Goal: Task Accomplishment & Management: Use online tool/utility

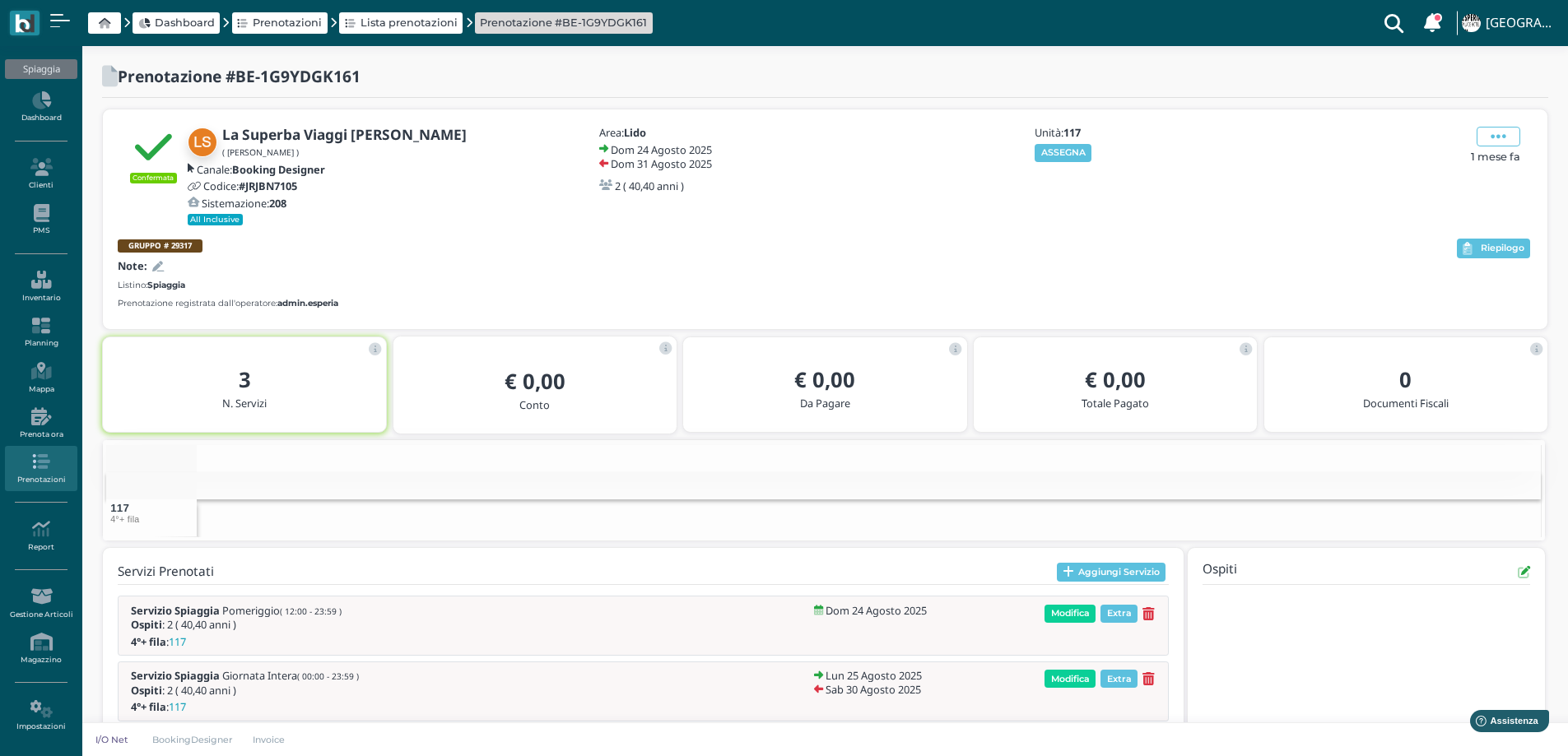
click at [161, 264] on icon at bounding box center [158, 267] width 12 height 11
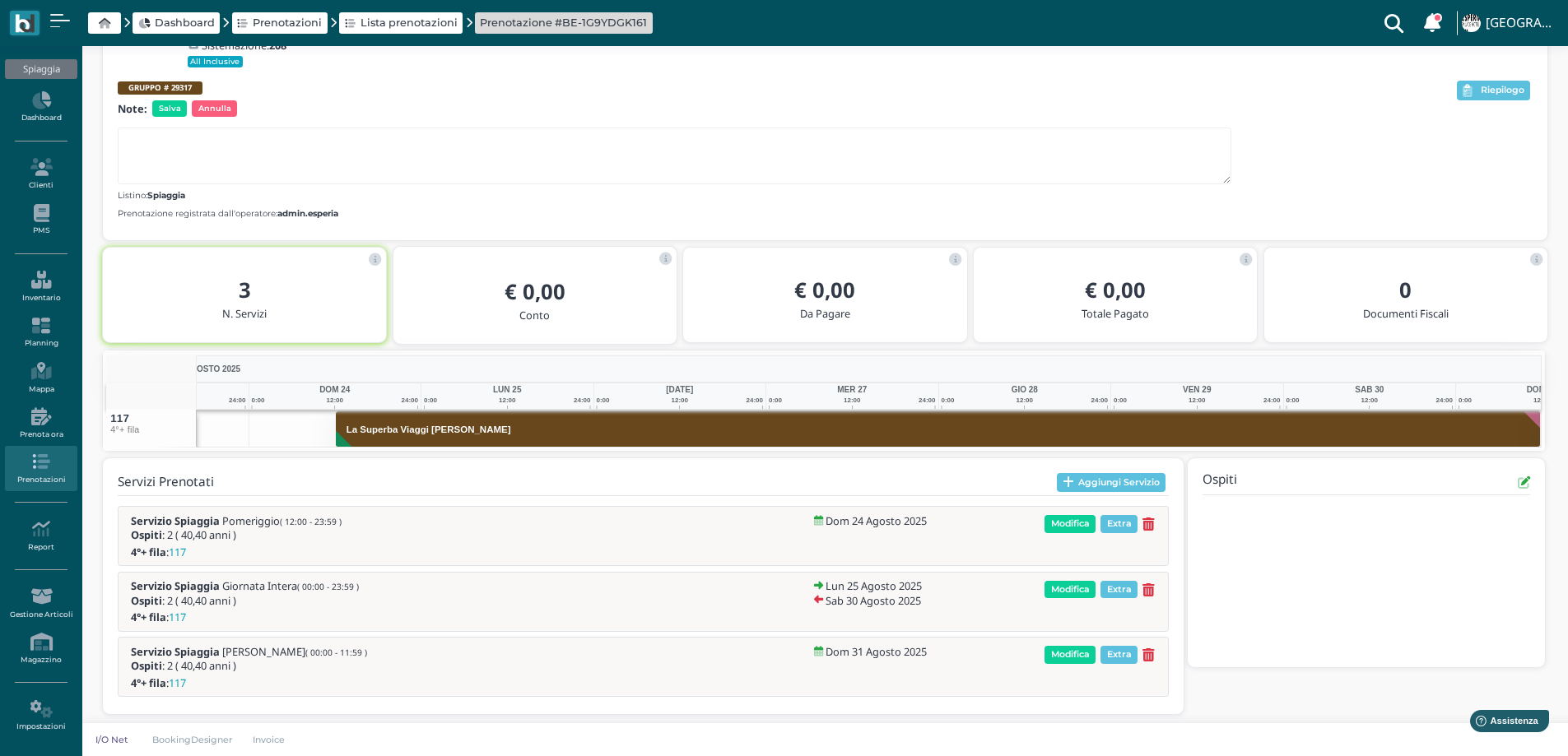
scroll to position [166, 0]
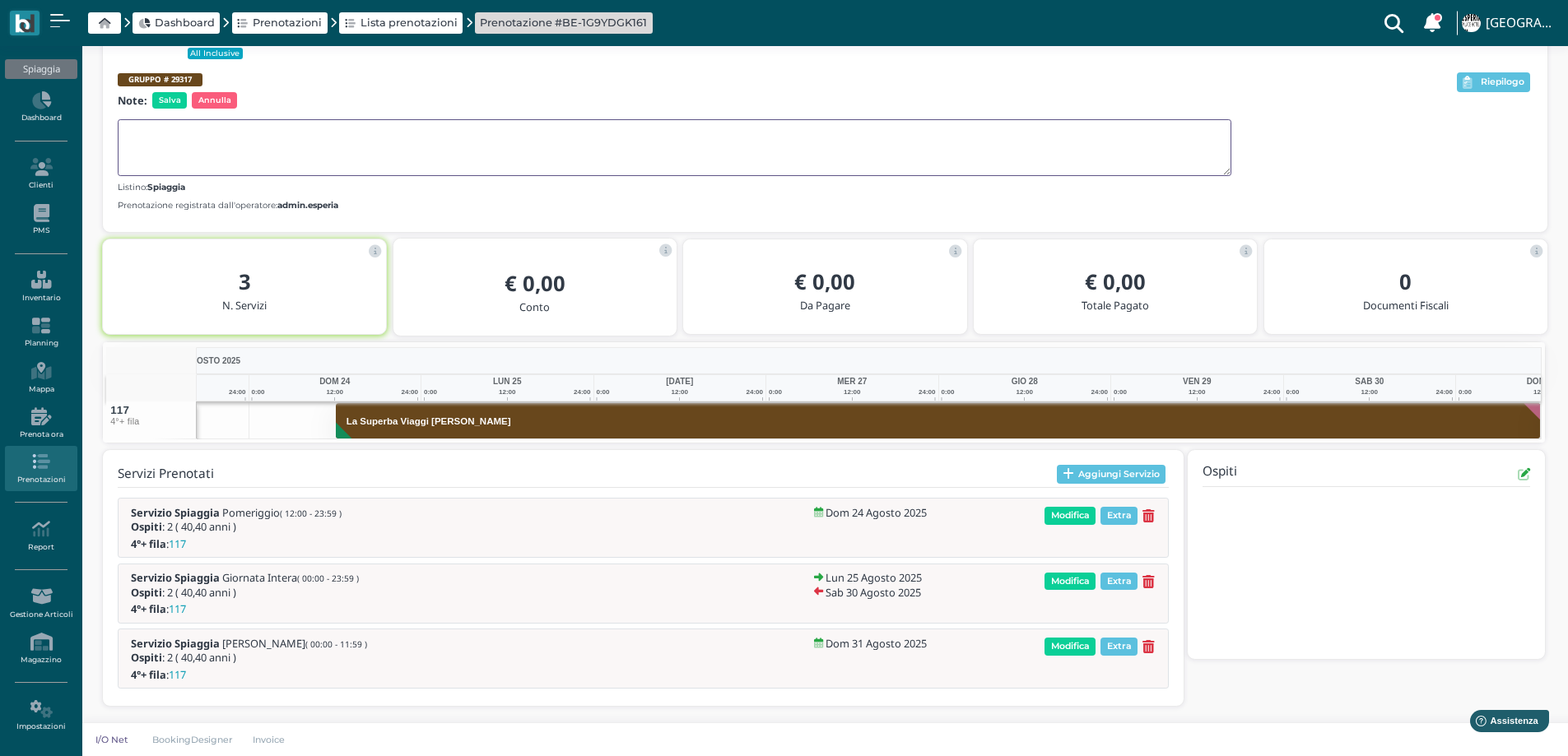
click at [176, 143] on textarea at bounding box center [674, 148] width 1114 height 57
type textarea "PROBLEMI DEAMBULAZIONE"
click at [172, 104] on span "Salva" at bounding box center [169, 100] width 35 height 16
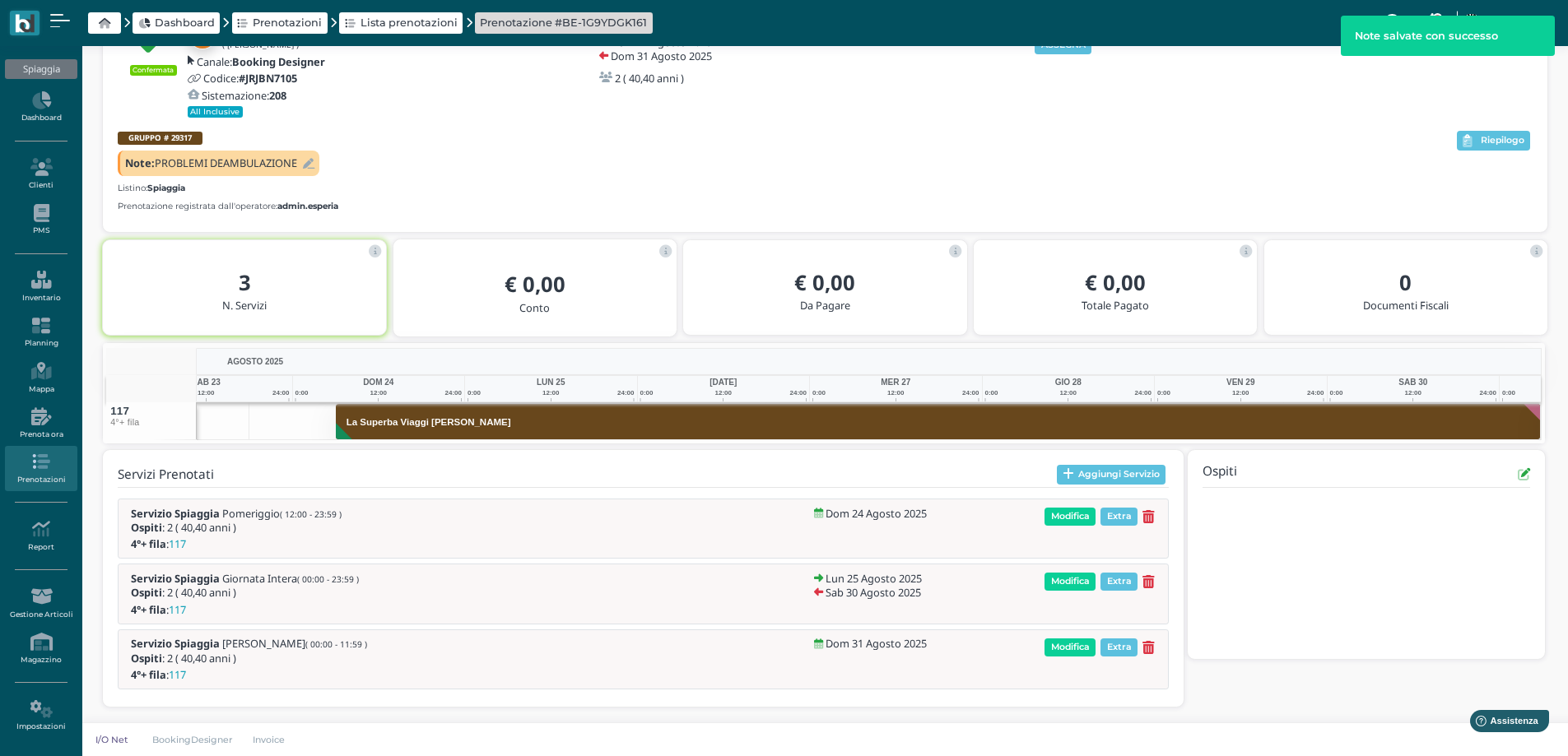
scroll to position [0, 120]
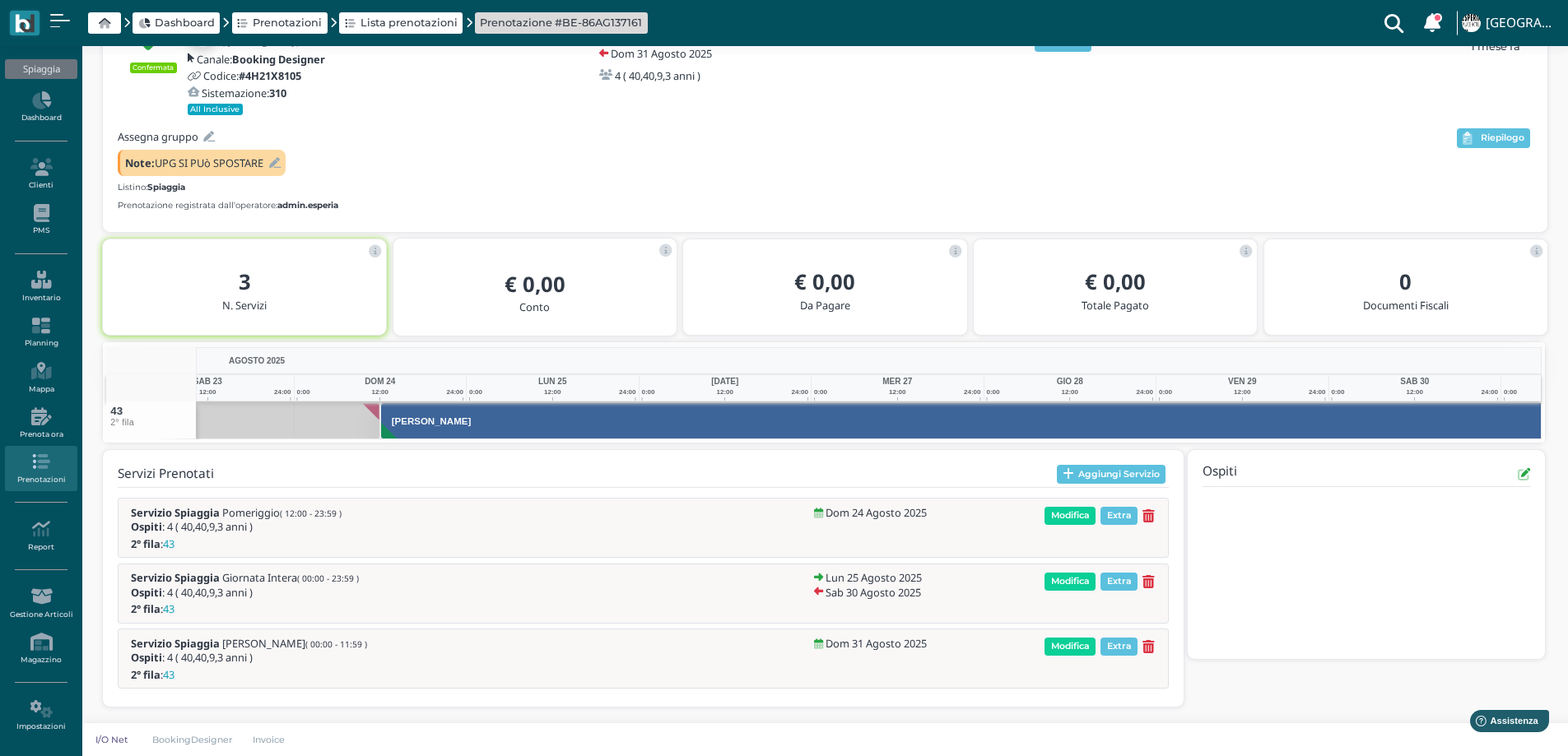
scroll to position [0, 120]
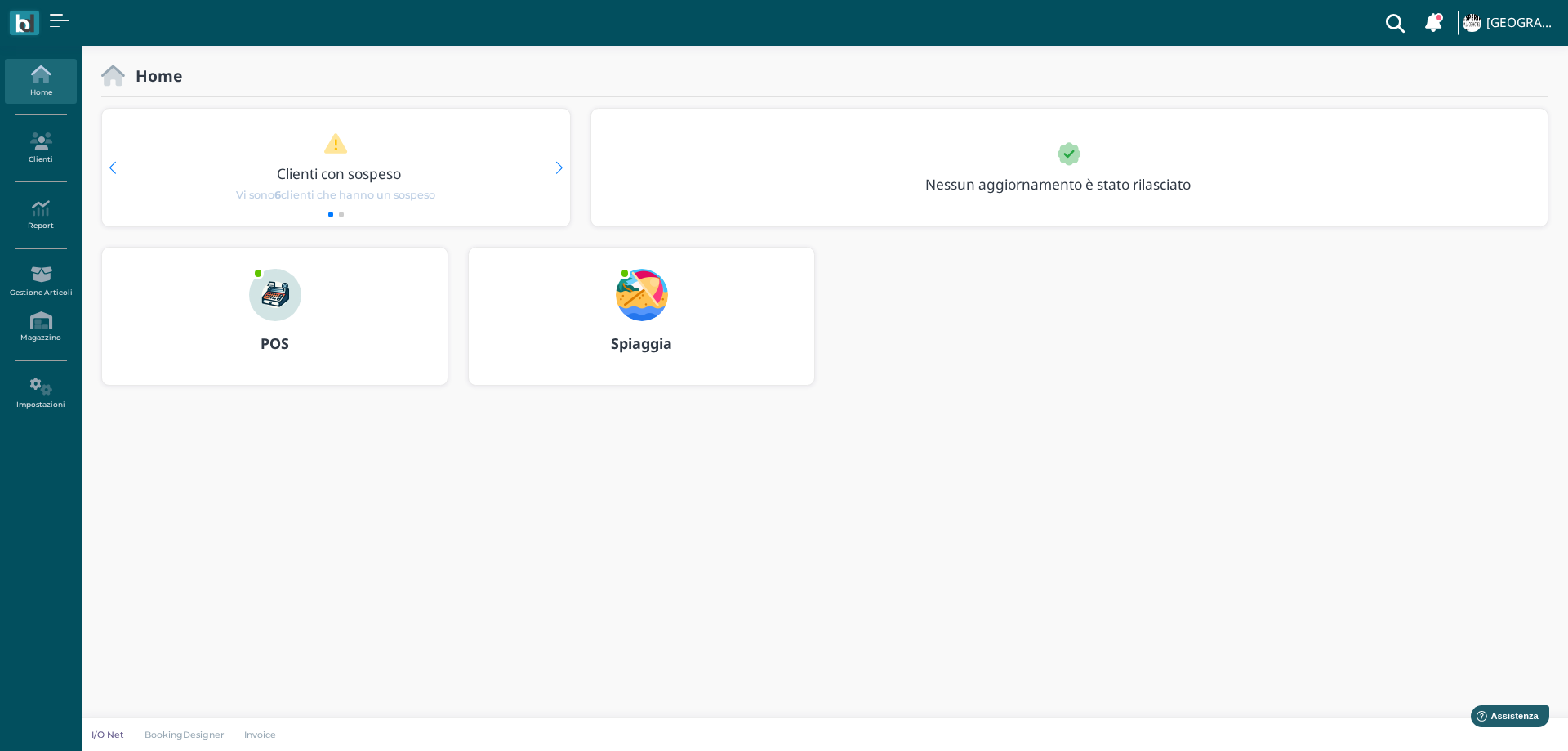
click at [644, 290] on img at bounding box center [642, 295] width 53 height 53
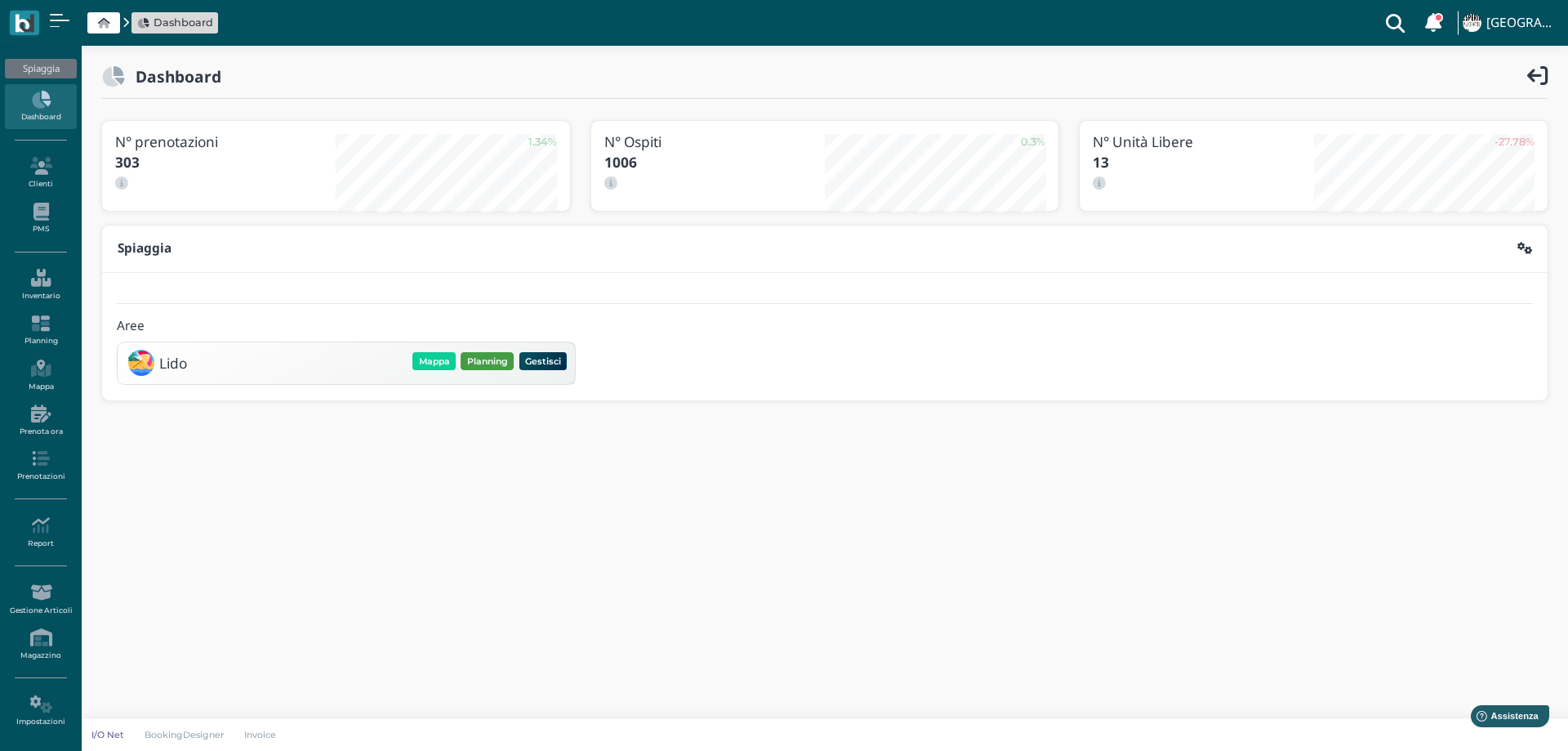
click at [480, 364] on button "Planning" at bounding box center [487, 361] width 53 height 18
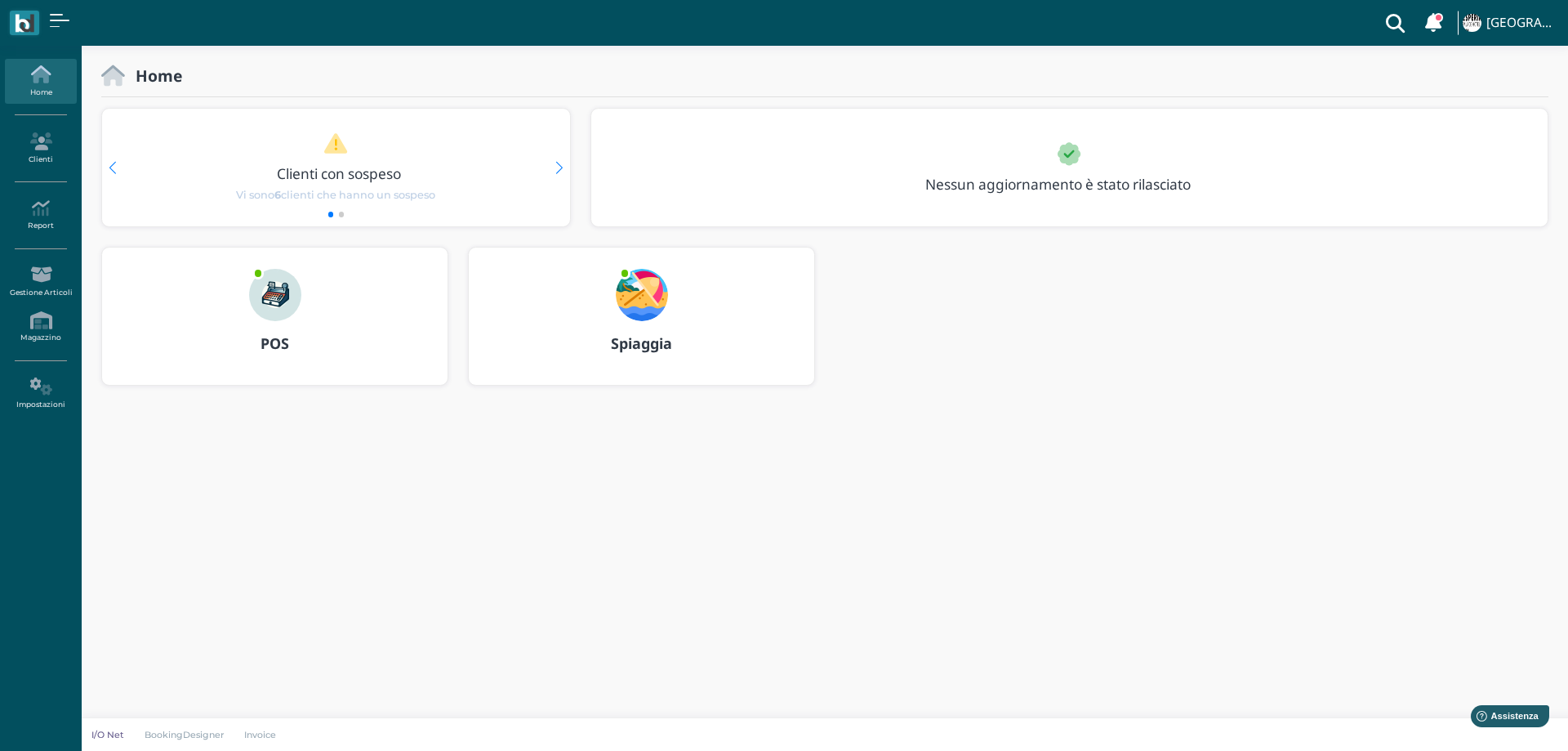
click at [638, 285] on img at bounding box center [642, 295] width 53 height 53
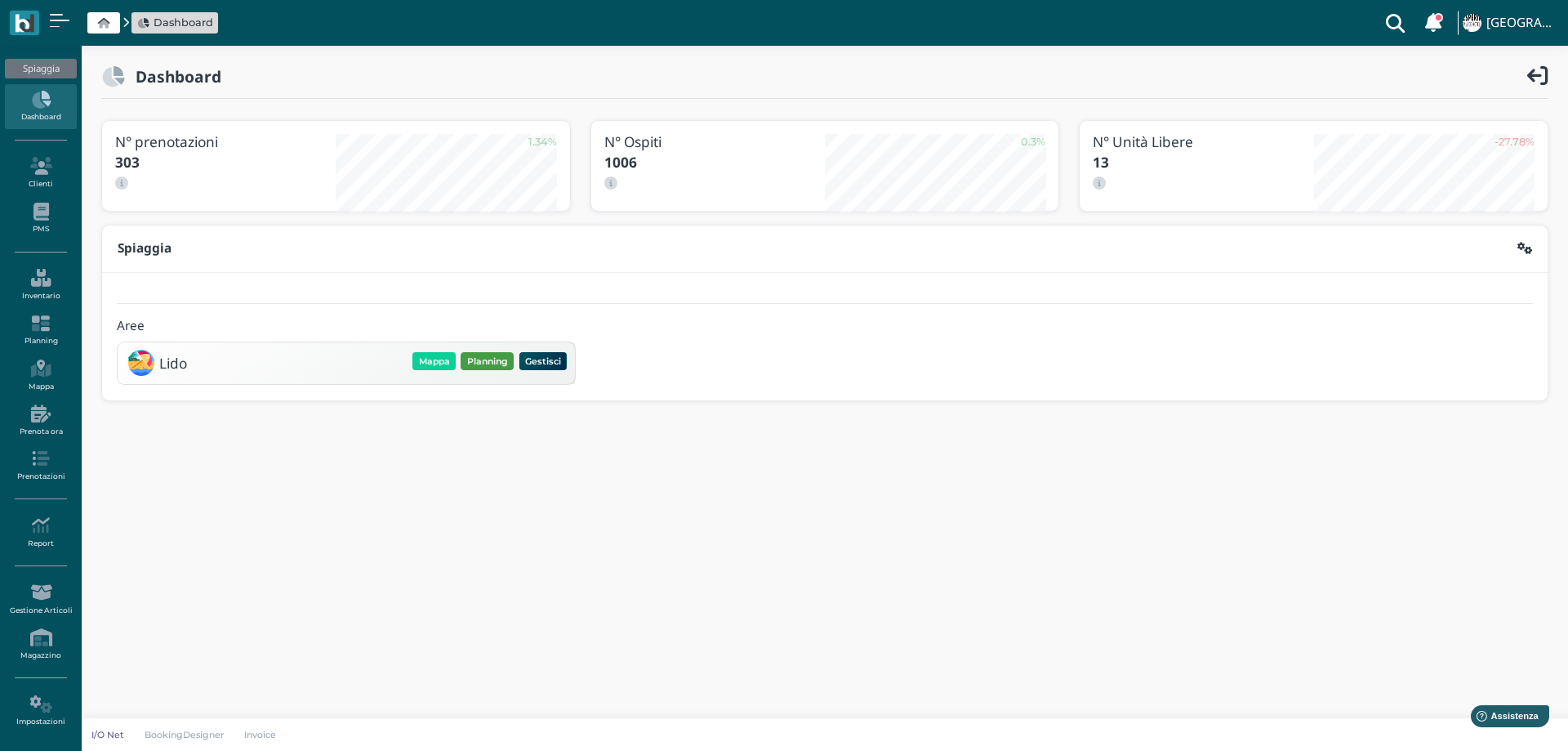
click at [479, 359] on button "Planning" at bounding box center [487, 361] width 53 height 18
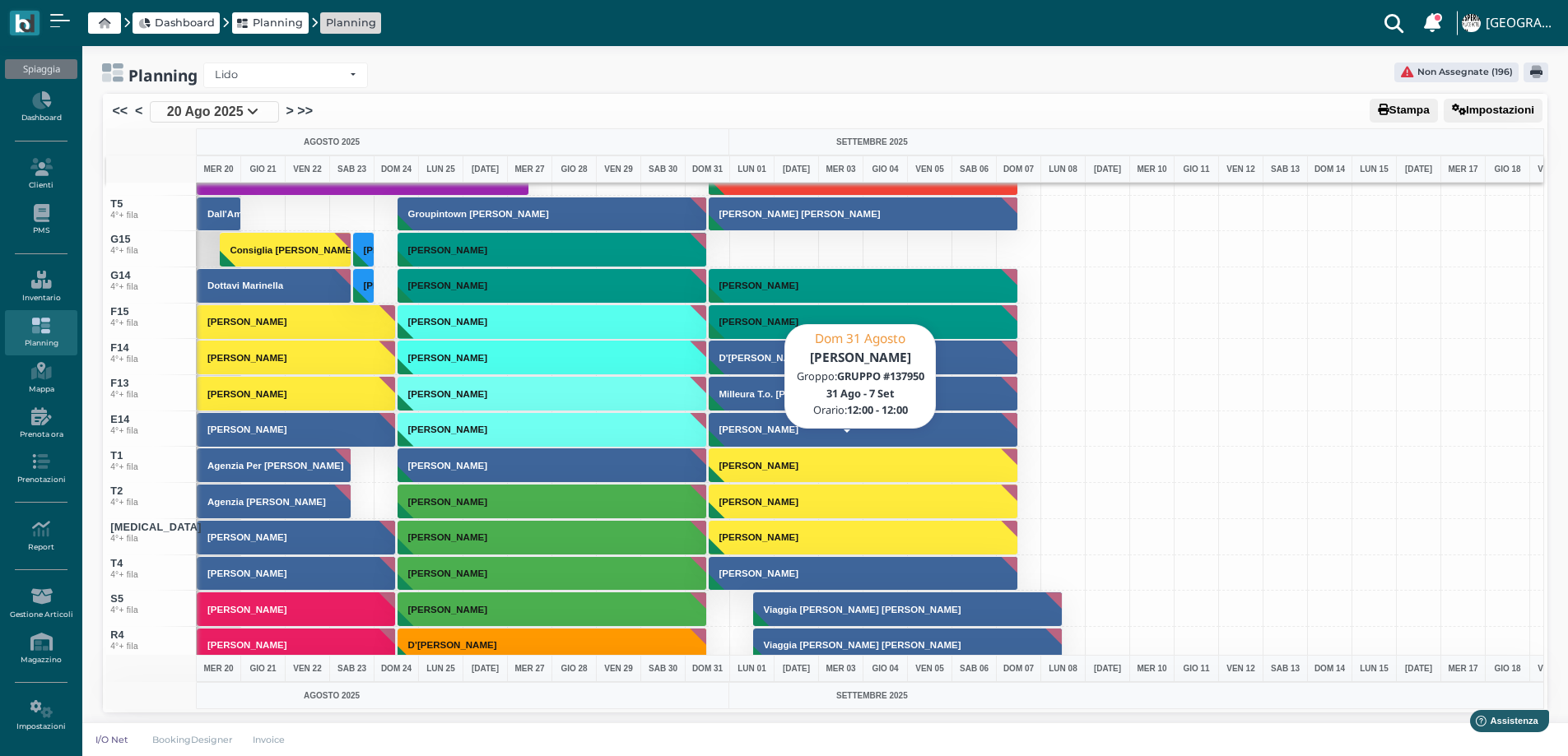
scroll to position [5874, 0]
